Goal: Information Seeking & Learning: Find specific fact

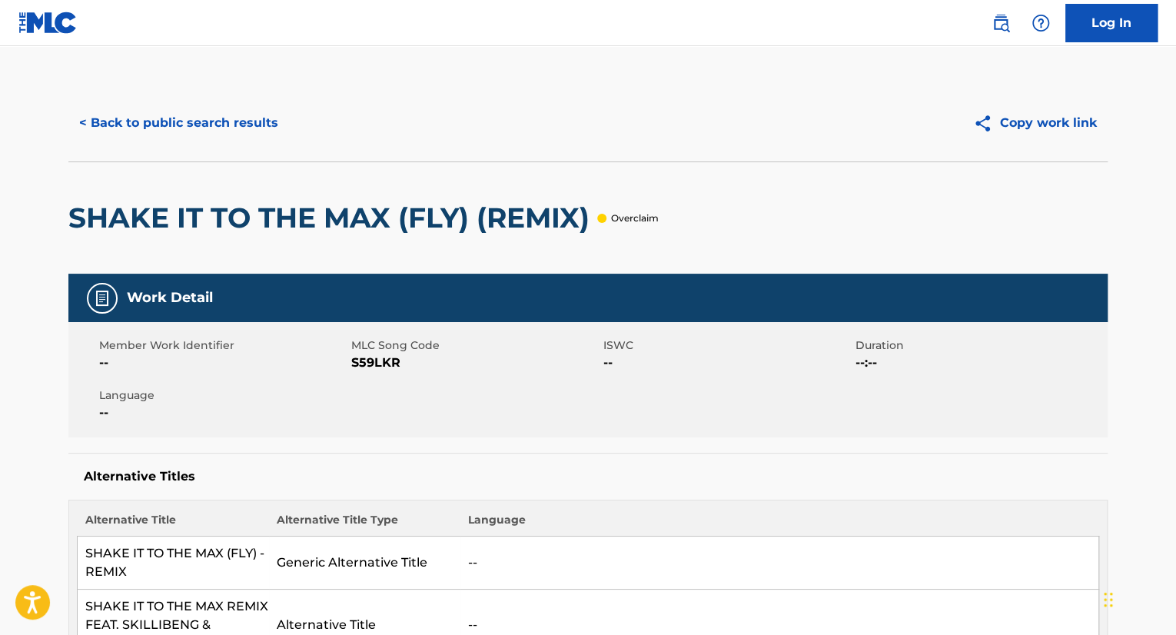
click at [246, 110] on button "< Back to public search results" at bounding box center [178, 123] width 221 height 38
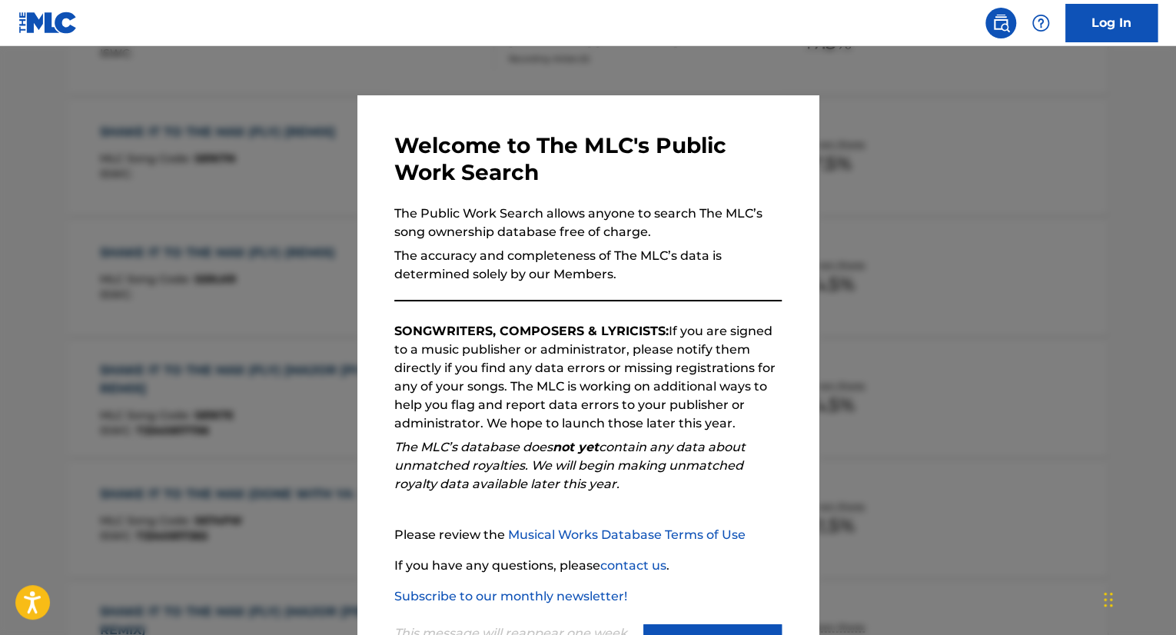
click at [228, 217] on div at bounding box center [588, 363] width 1176 height 635
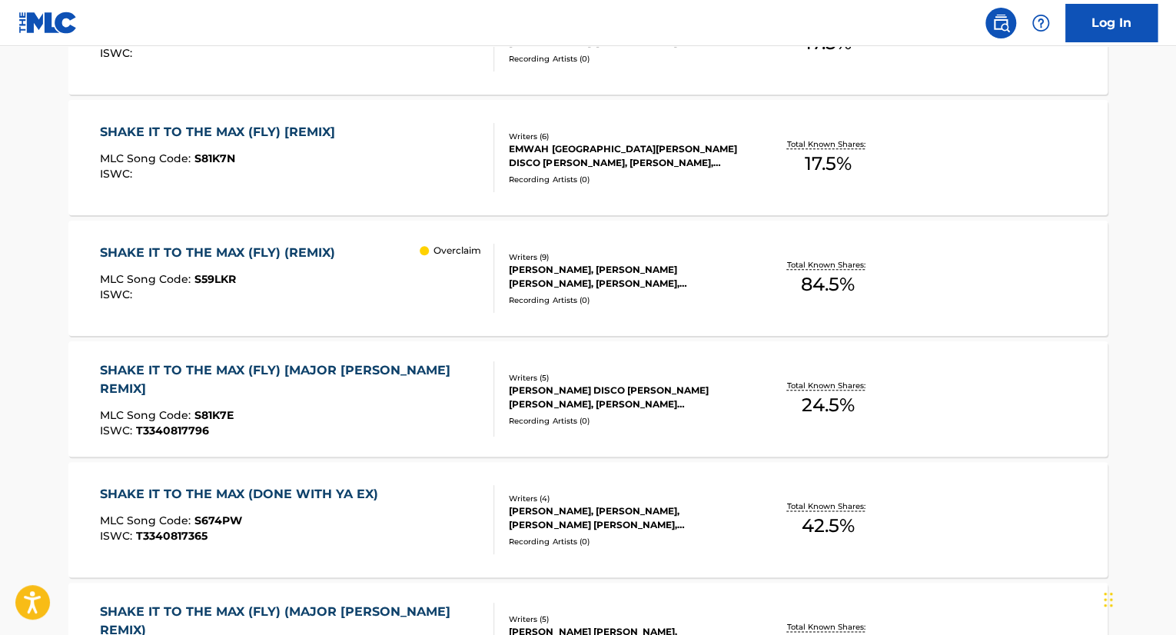
scroll to position [0, 0]
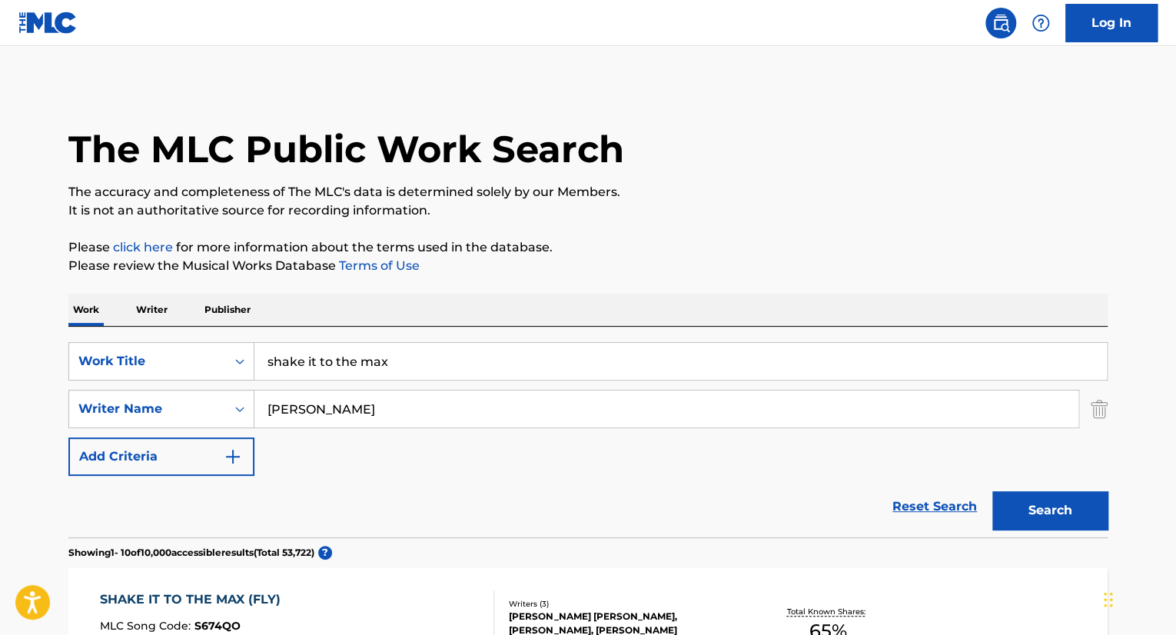
click at [363, 377] on input "shake it to the max" at bounding box center [680, 361] width 852 height 37
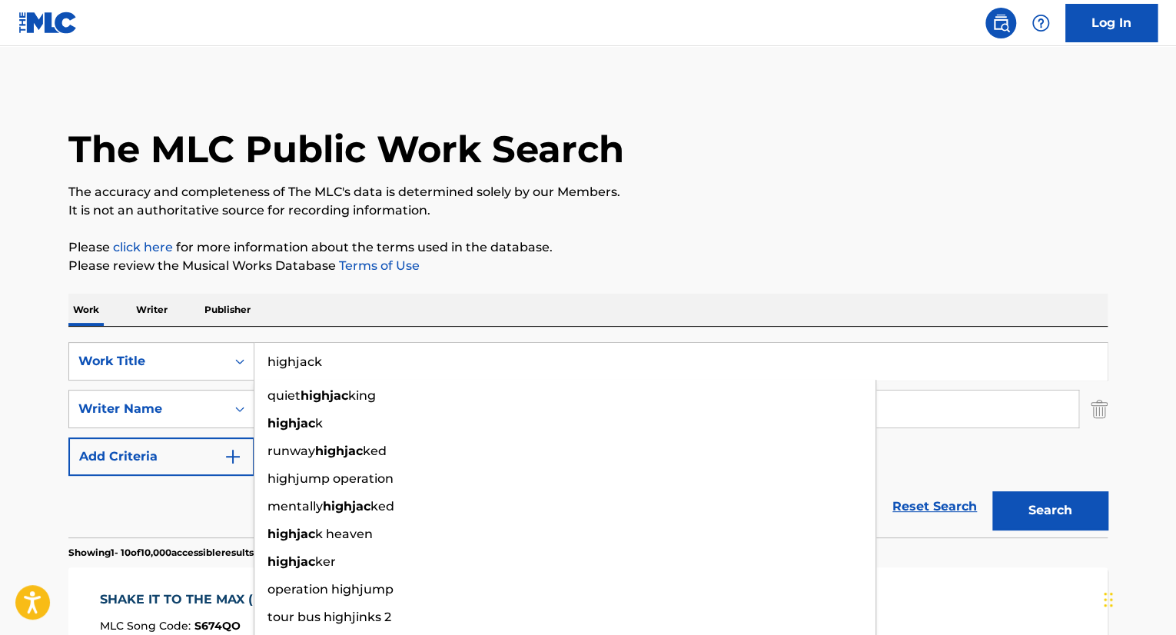
type input "highjack"
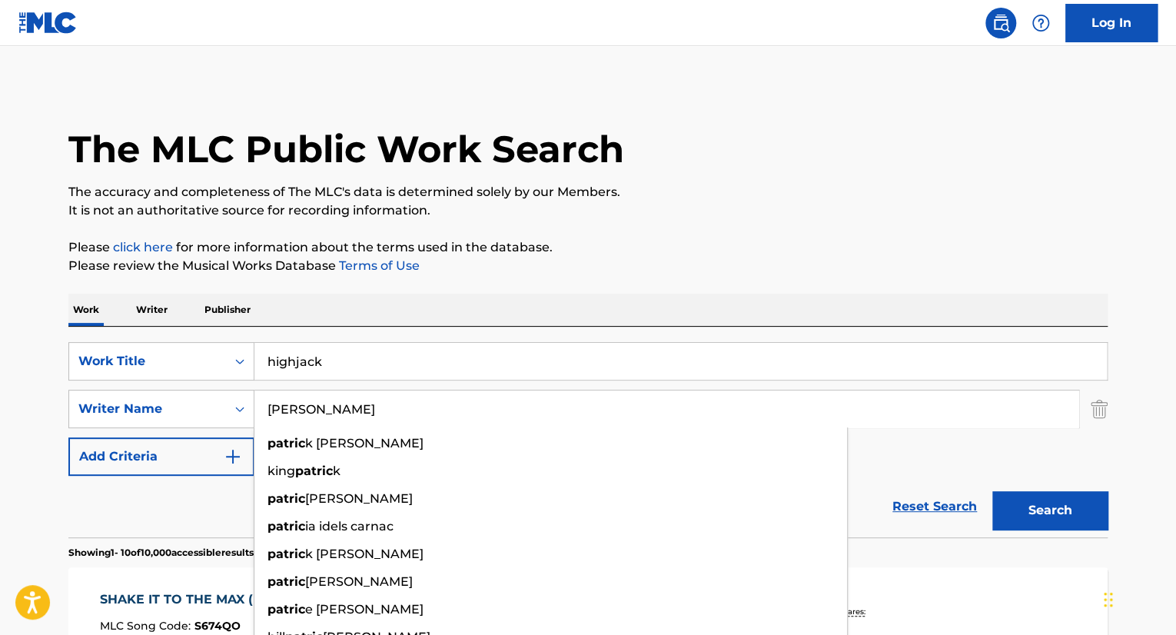
type input "[PERSON_NAME]"
click at [992, 491] on button "Search" at bounding box center [1049, 510] width 115 height 38
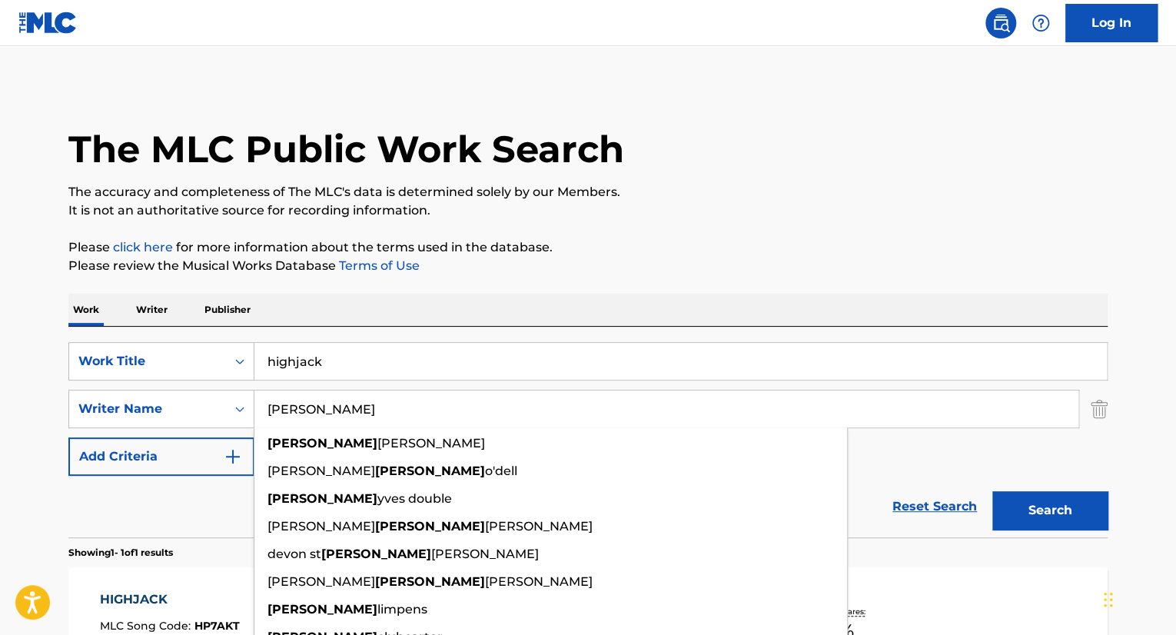
click at [668, 240] on p "Please click here for more information about the terms used in the database." at bounding box center [587, 247] width 1039 height 18
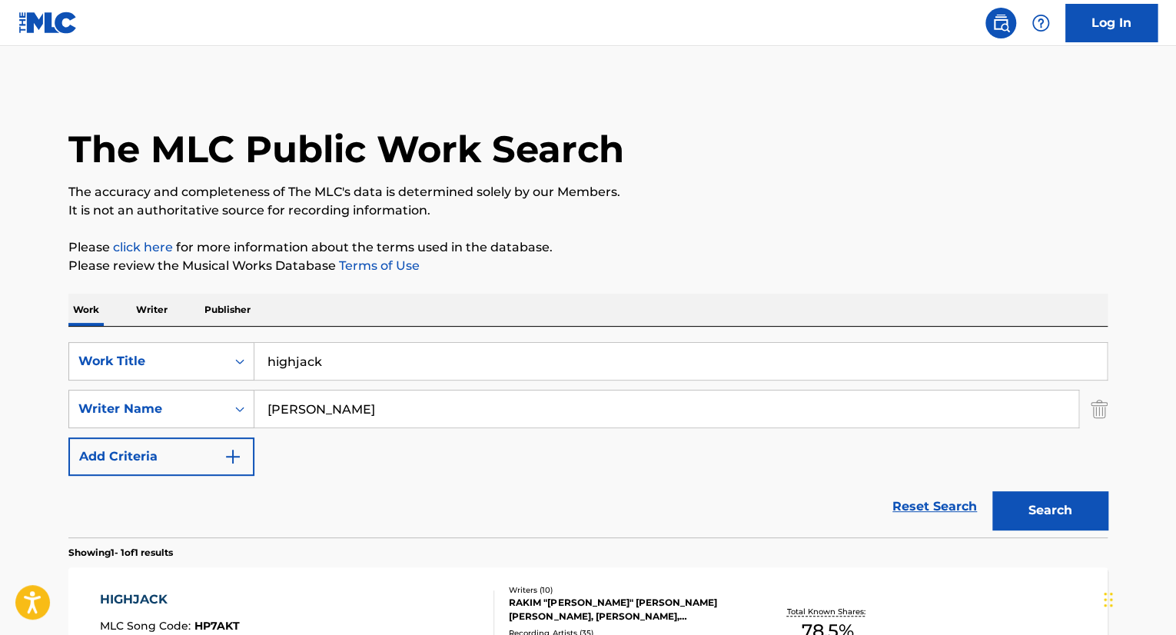
scroll to position [201, 0]
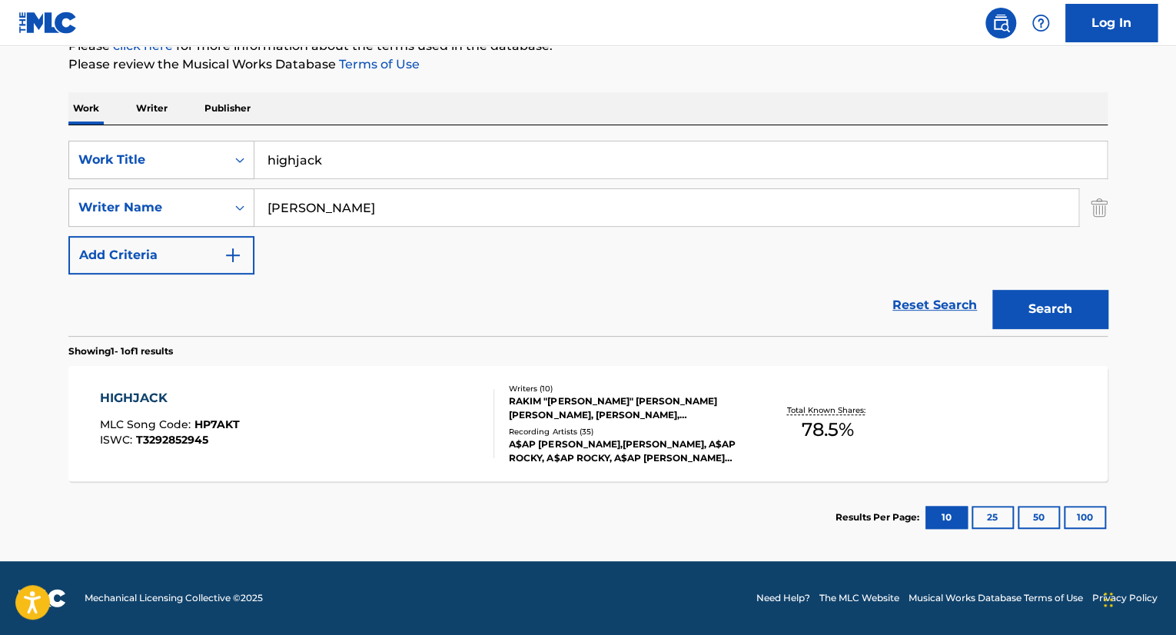
click at [390, 369] on div "HIGHJACK MLC Song Code : HP7AKT ISWC : T3292852945 Writers ( 10 ) RAKIM "[PERSO…" at bounding box center [587, 423] width 1039 height 115
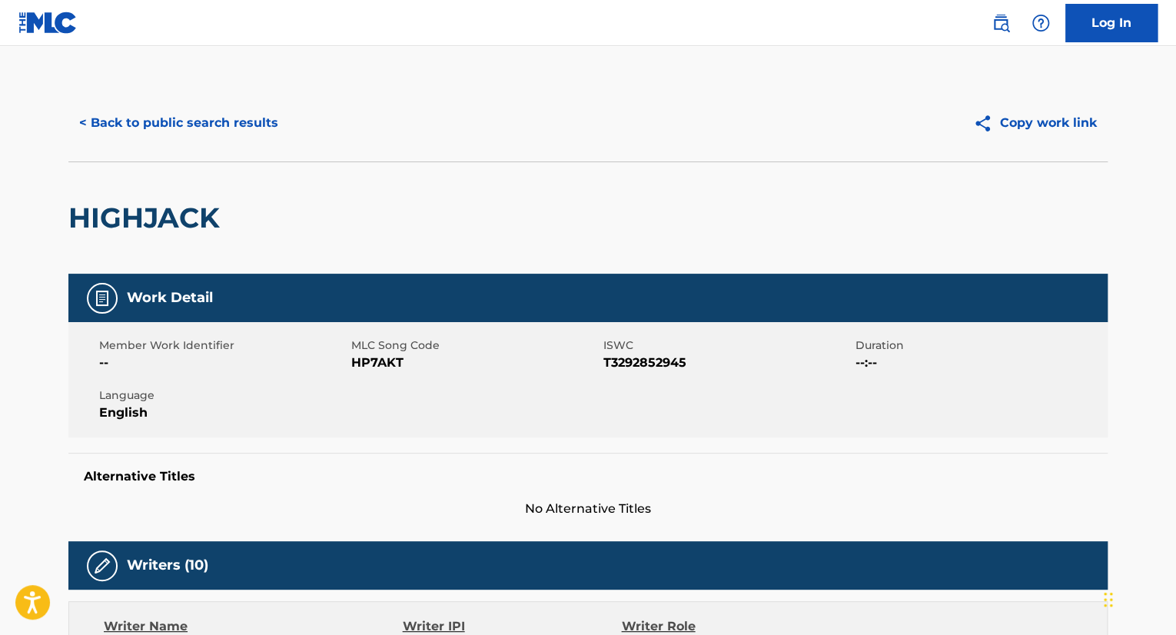
click at [211, 134] on button "< Back to public search results" at bounding box center [178, 123] width 221 height 38
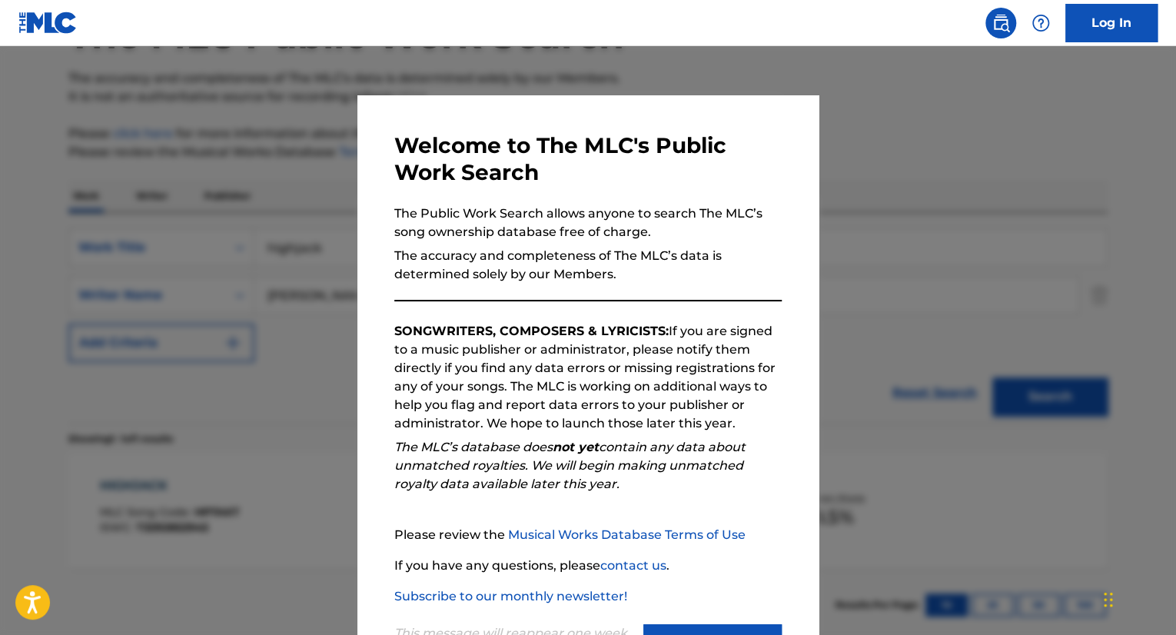
click at [232, 277] on div at bounding box center [588, 363] width 1176 height 635
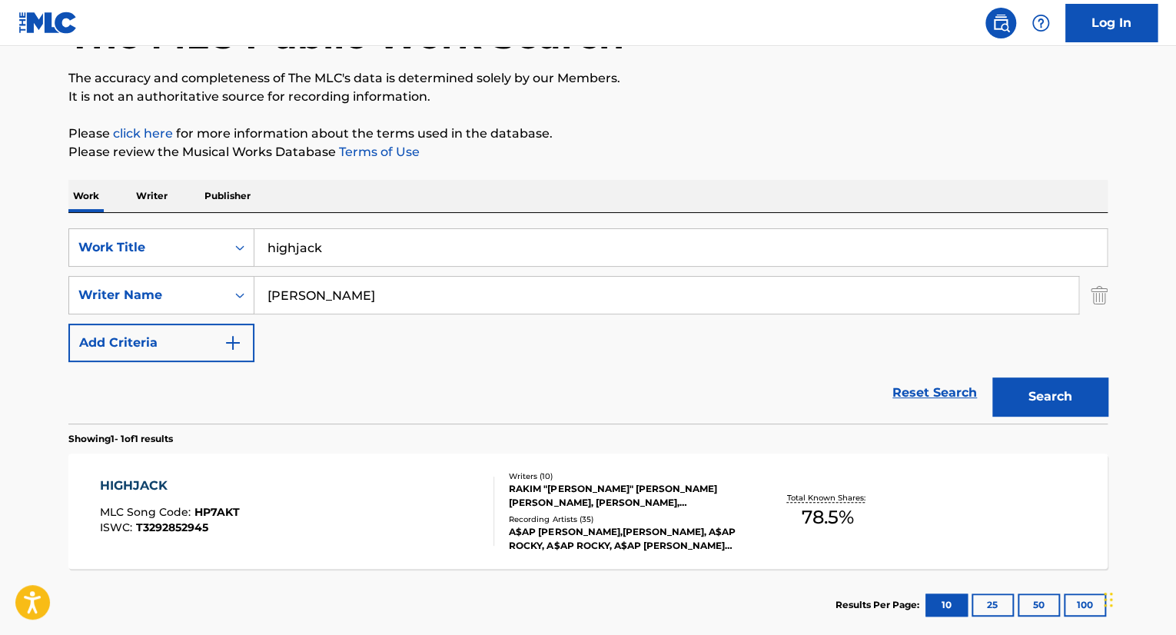
click at [353, 250] on input "highjack" at bounding box center [680, 247] width 852 height 37
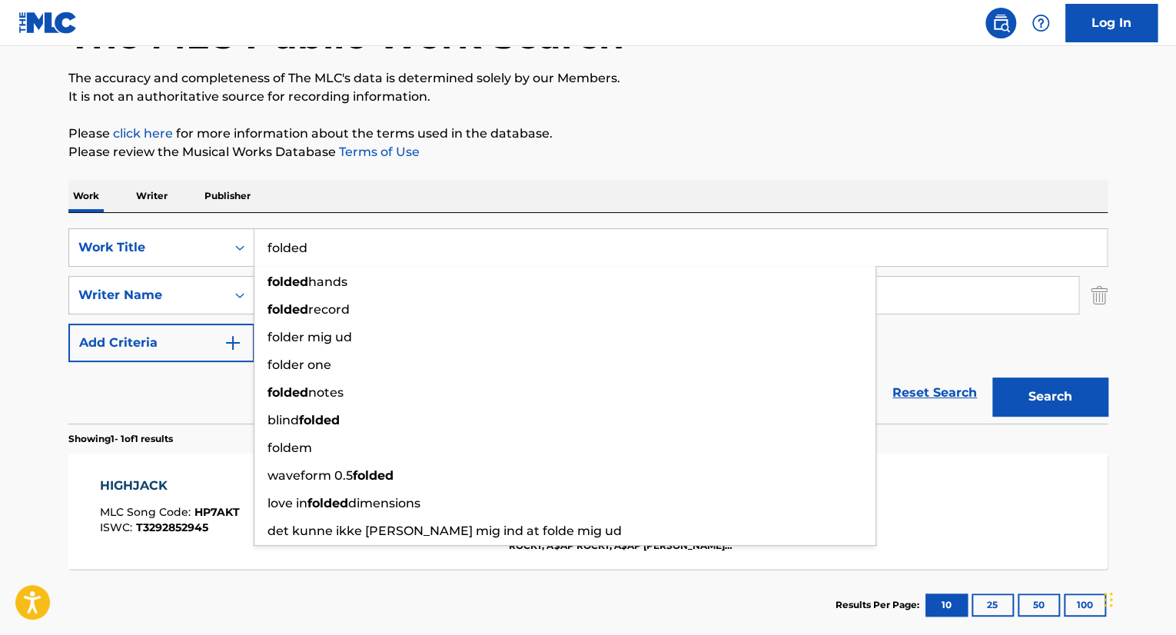
type input "folded"
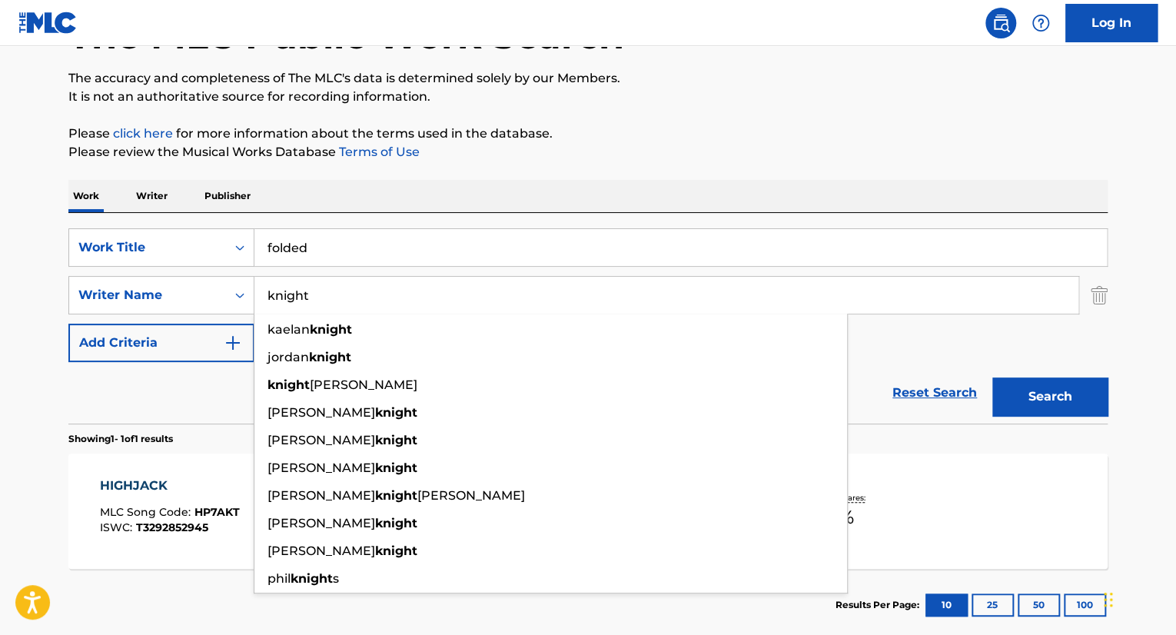
type input "knight"
click at [992, 377] on button "Search" at bounding box center [1049, 396] width 115 height 38
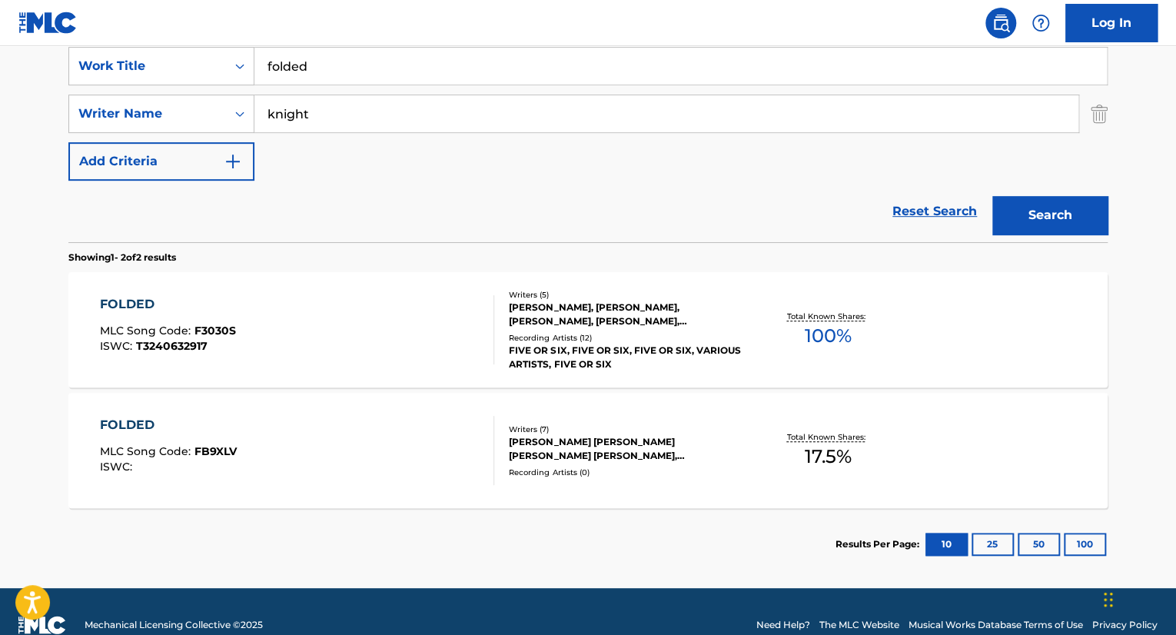
scroll to position [295, 0]
